Goal: Task Accomplishment & Management: Manage account settings

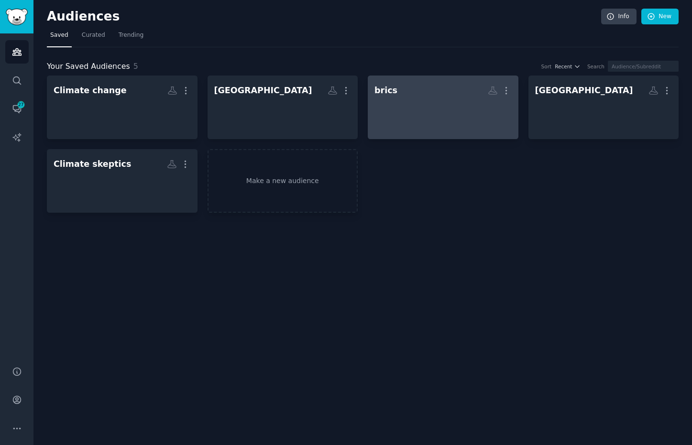
click at [450, 120] on div at bounding box center [442, 115] width 137 height 33
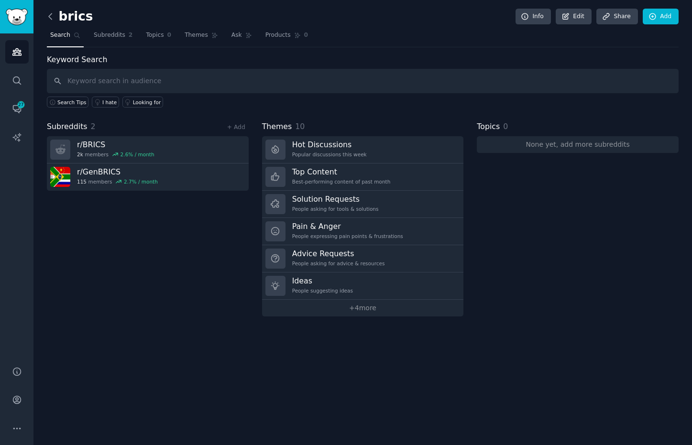
click at [48, 15] on icon at bounding box center [50, 16] width 10 height 10
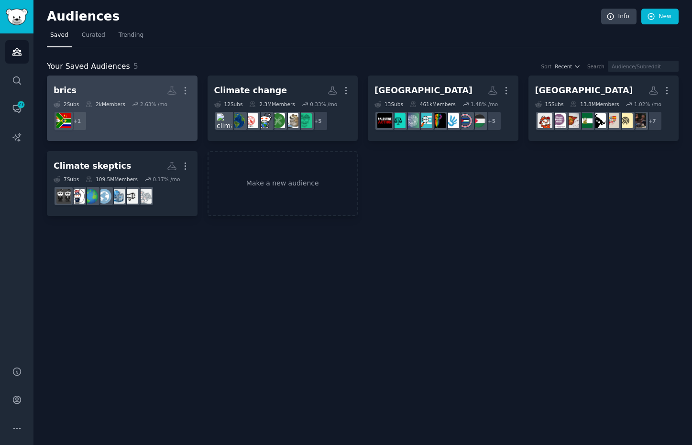
click at [120, 112] on dd "+ 1" at bounding box center [122, 121] width 137 height 27
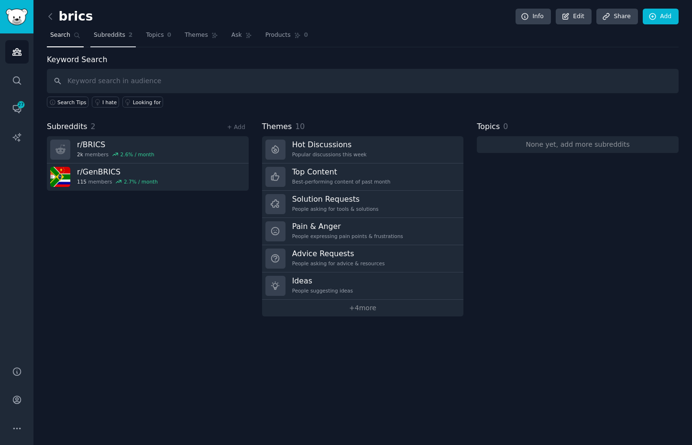
click at [120, 35] on span "Subreddits" at bounding box center [110, 35] width 32 height 9
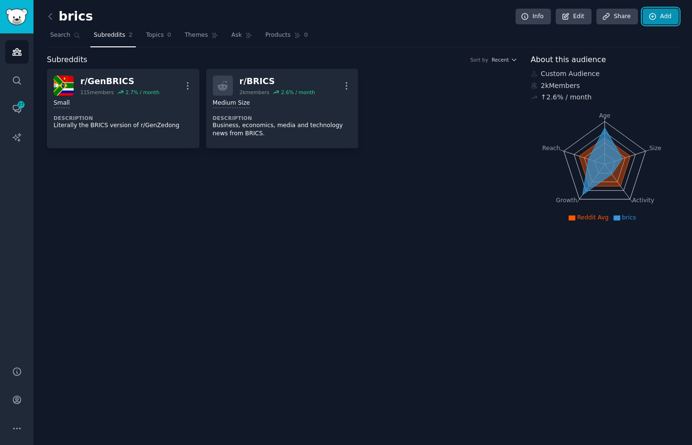
click at [650, 21] on link "Add" at bounding box center [661, 17] width 36 height 16
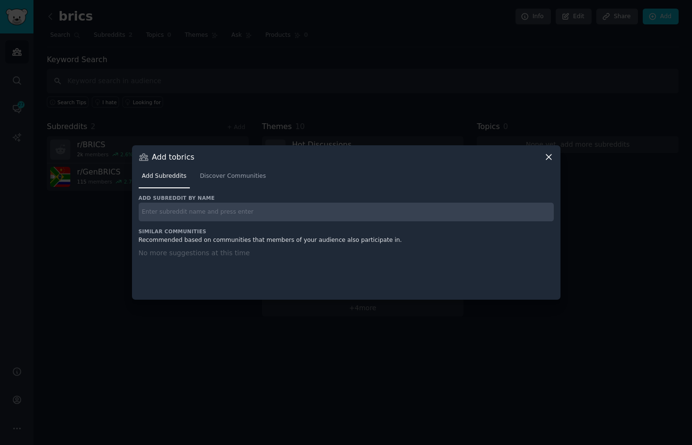
click at [225, 217] on input "text" at bounding box center [346, 212] width 415 height 19
paste input "Economics, AskEconomics, Geopolitics, CredibleDefense, WarCollege, Energy, Rene…"
drag, startPoint x: 172, startPoint y: 212, endPoint x: 586, endPoint y: 256, distance: 416.8
click at [586, 256] on div "​ Add to brics Add Subreddits Discover Communities Add subreddit by name Econom…" at bounding box center [345, 222] width 685 height 445
type input "Economics"
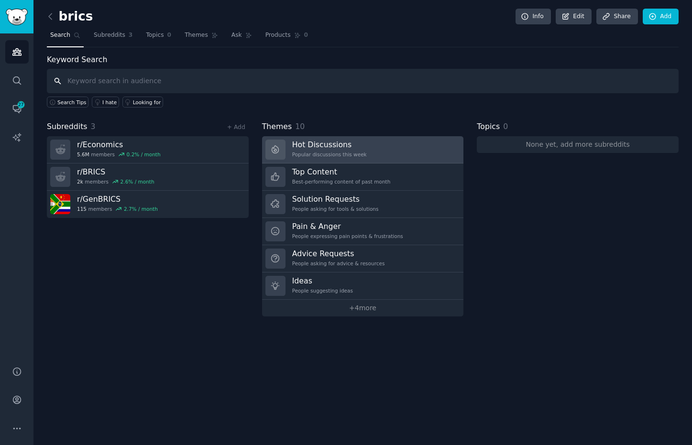
paste input ", AskEconomics, Geopolitics, CredibleDefense, WarCollege, Energy, RenewableEner…"
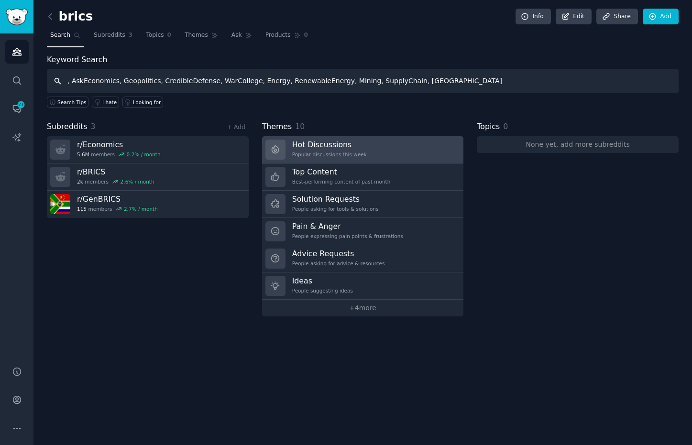
drag, startPoint x: 117, startPoint y: 83, endPoint x: 425, endPoint y: 152, distance: 315.5
click at [425, 152] on div "Keyword Search , AskEconomics, Geopolitics, CredibleDefense, WarCollege, Energy…" at bounding box center [363, 185] width 632 height 262
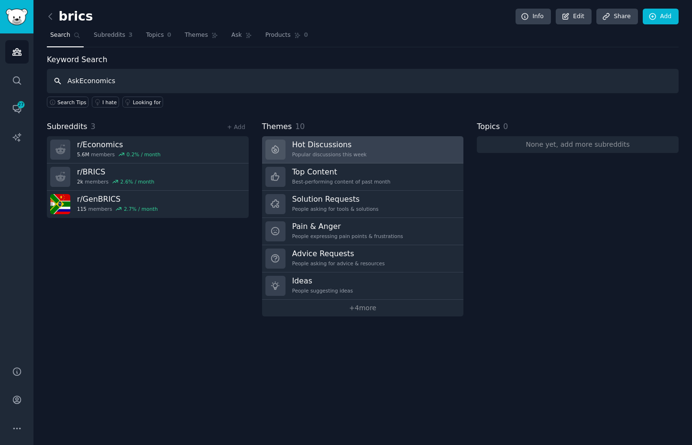
type input "AskEconomics"
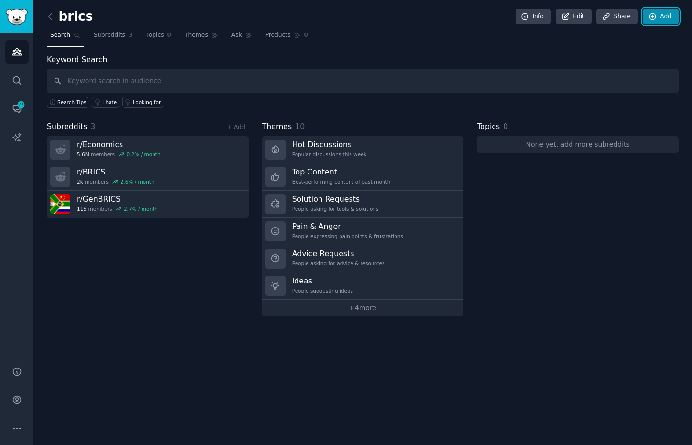
click at [660, 15] on link "Add" at bounding box center [661, 17] width 36 height 16
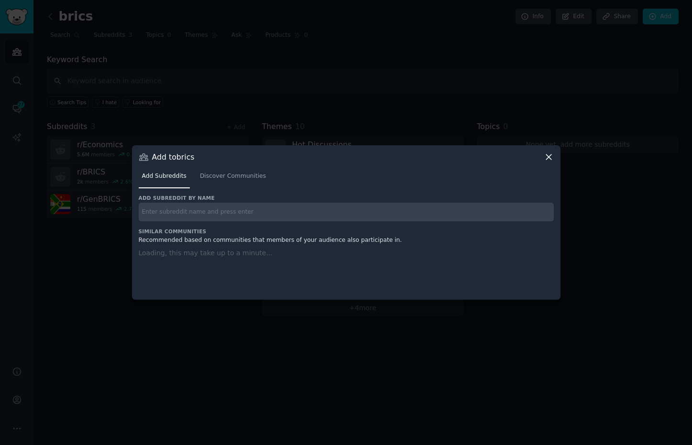
click at [322, 211] on input "text" at bounding box center [346, 212] width 415 height 19
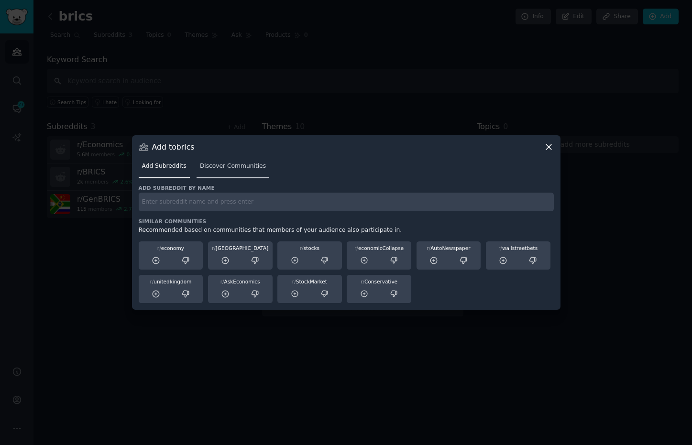
click at [260, 179] on div "Add Subreddits Discover Communities" at bounding box center [346, 168] width 415 height 33
click at [259, 205] on input "text" at bounding box center [346, 202] width 415 height 19
type input "e"
click at [197, 205] on input "text" at bounding box center [346, 202] width 415 height 19
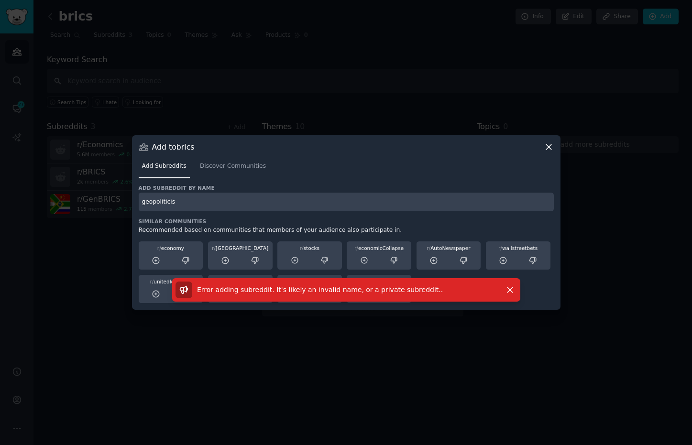
click at [204, 206] on input "geopoliticis" at bounding box center [346, 202] width 415 height 19
type input "geopolitics"
